Goal: Task Accomplishment & Management: Manage account settings

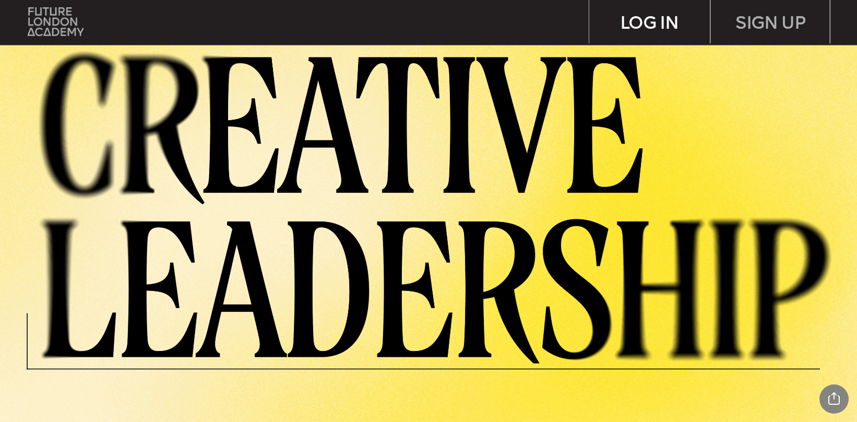
click at [660, 18] on div "LOG IN" at bounding box center [649, 22] width 121 height 44
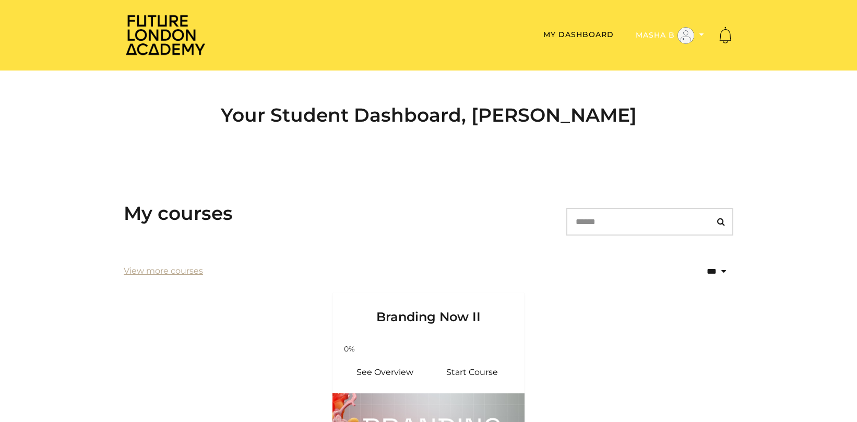
click at [655, 34] on button "Masha B" at bounding box center [670, 36] width 75 height 18
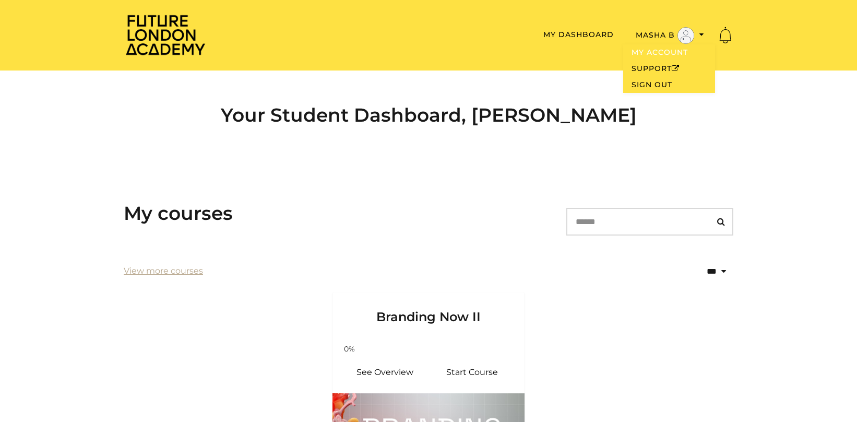
click at [641, 51] on link "My Account" at bounding box center [669, 52] width 92 height 16
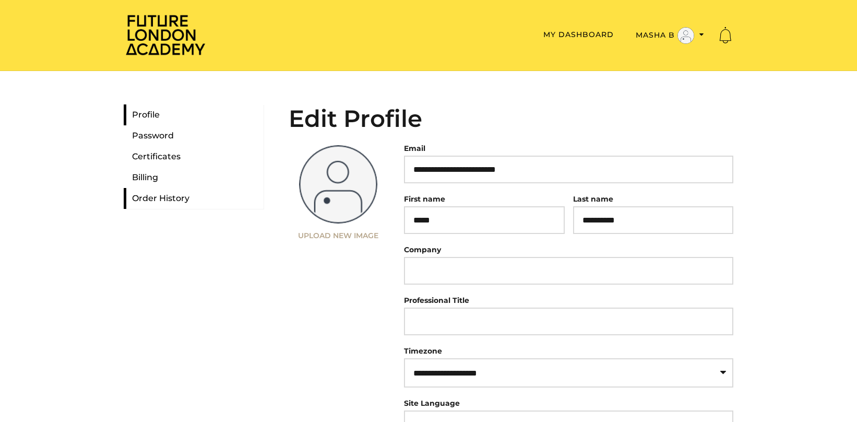
click at [147, 199] on link "Order History" at bounding box center [194, 198] width 140 height 21
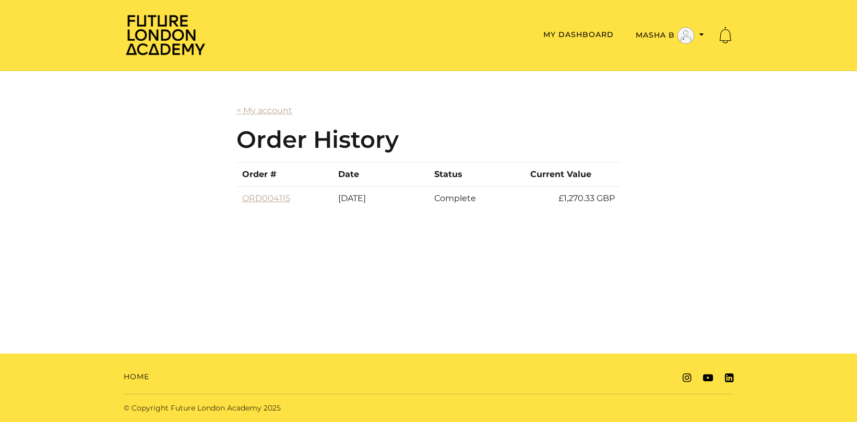
click at [144, 33] on img at bounding box center [166, 35] width 84 height 42
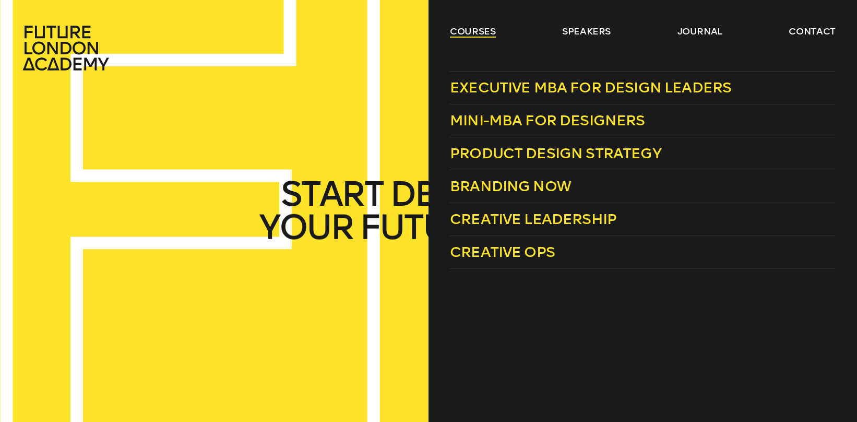
click at [461, 33] on link "courses" at bounding box center [473, 31] width 46 height 13
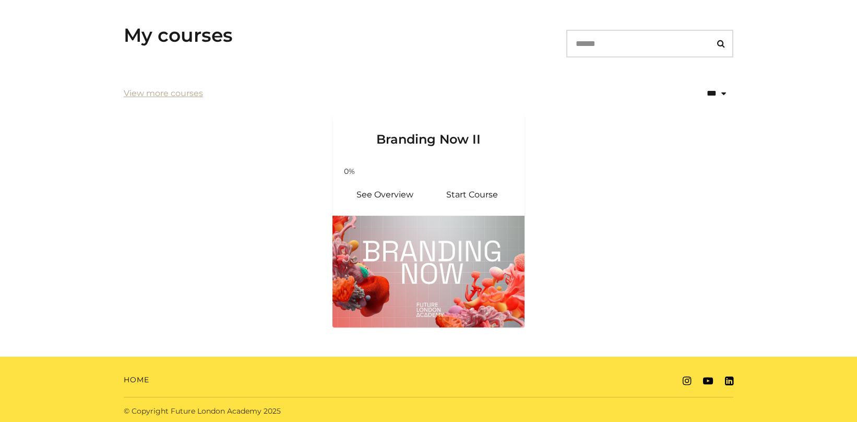
scroll to position [181, 0]
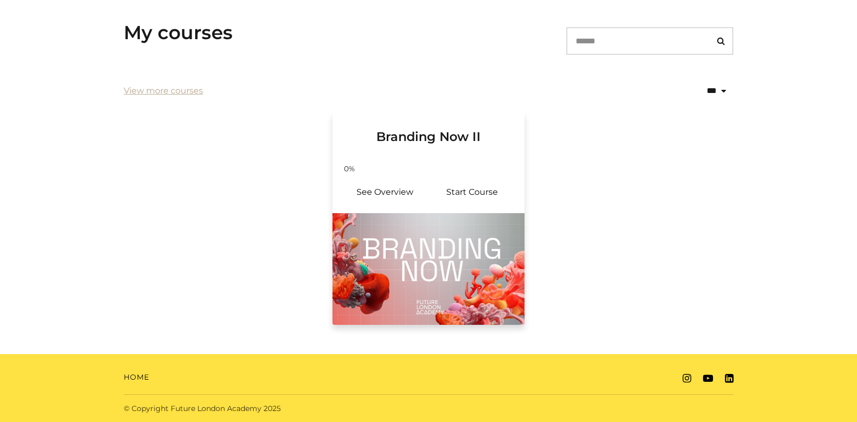
click at [388, 237] on img at bounding box center [429, 269] width 192 height 112
